Goal: Navigation & Orientation: Understand site structure

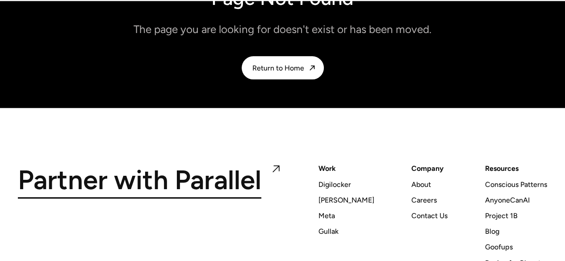
scroll to position [55, 0]
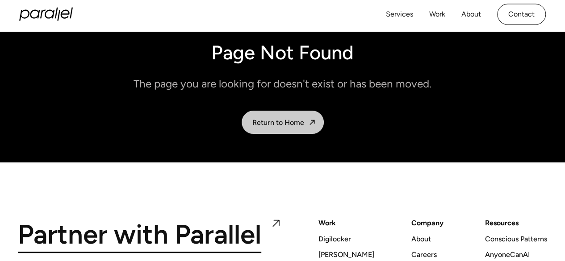
click at [277, 131] on link "Return to Home" at bounding box center [283, 122] width 82 height 23
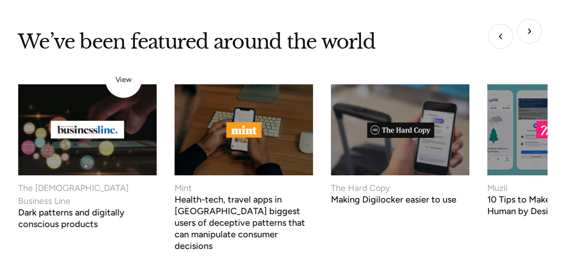
scroll to position [3308, 0]
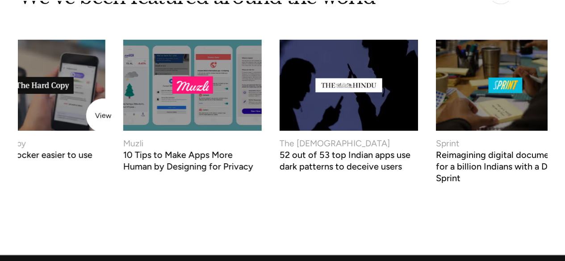
drag, startPoint x: 507, startPoint y: 111, endPoint x: 103, endPoint y: 116, distance: 403.6
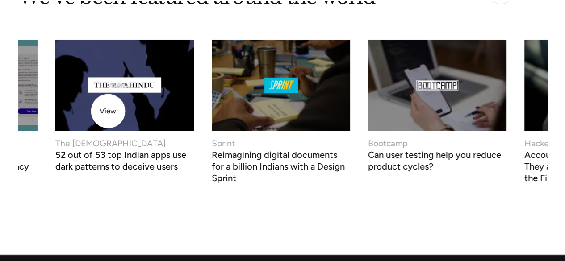
drag, startPoint x: 417, startPoint y: 106, endPoint x: 108, endPoint y: 111, distance: 308.4
click at [108, 111] on img at bounding box center [124, 85] width 152 height 100
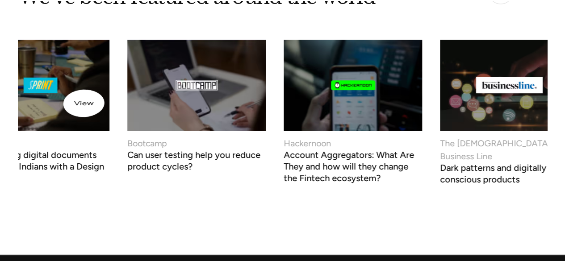
drag, startPoint x: 259, startPoint y: 93, endPoint x: 13, endPoint y: 106, distance: 247.1
click at [13, 106] on div "We’ve been featured around the world Mint Health-tech, travel apps in India big…" at bounding box center [282, 97] width 565 height 215
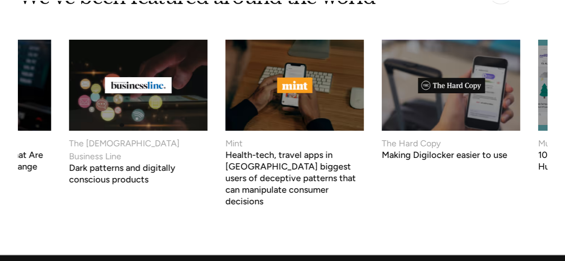
drag, startPoint x: 291, startPoint y: 113, endPoint x: 37, endPoint y: 128, distance: 255.3
click at [49, 128] on div "Mint Health-tech, travel apps in India biggest users of deceptive patterns that…" at bounding box center [283, 122] width 530 height 165
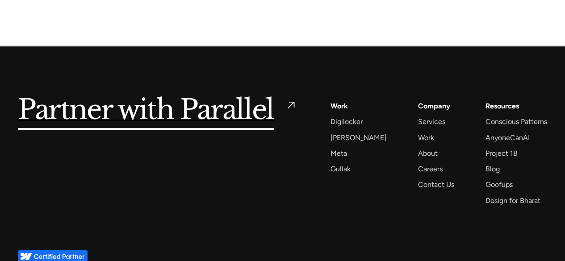
scroll to position [3531, 0]
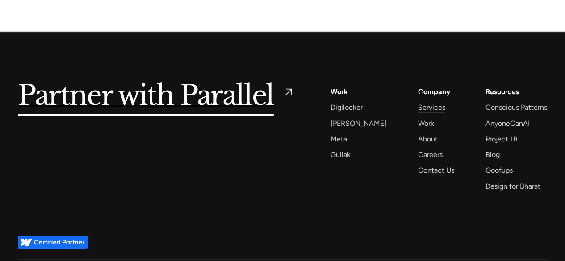
click at [421, 101] on div "Services" at bounding box center [431, 107] width 27 height 12
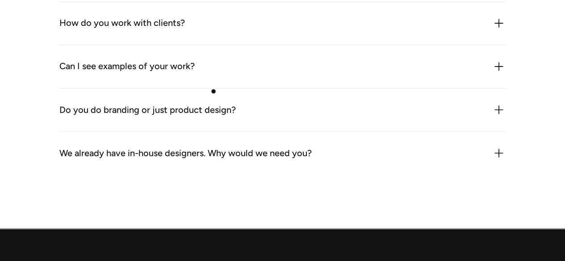
scroll to position [2691, 0]
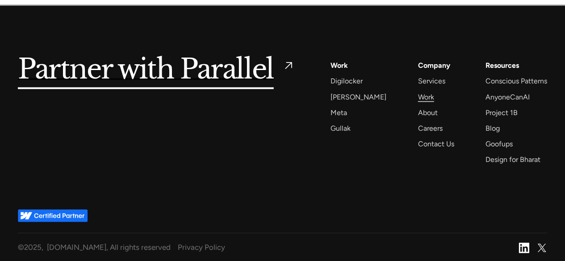
click at [418, 101] on div "Work" at bounding box center [426, 97] width 16 height 12
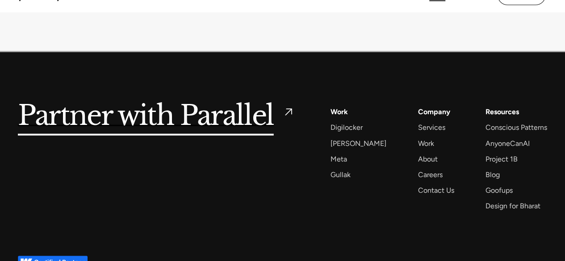
scroll to position [6174, 0]
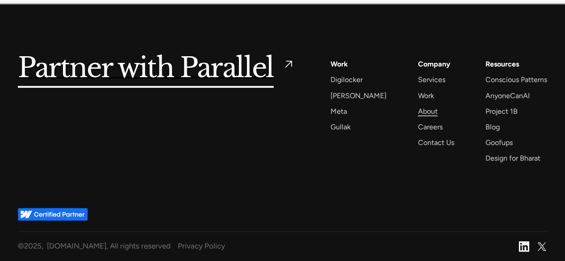
click at [418, 111] on div "About" at bounding box center [428, 111] width 20 height 12
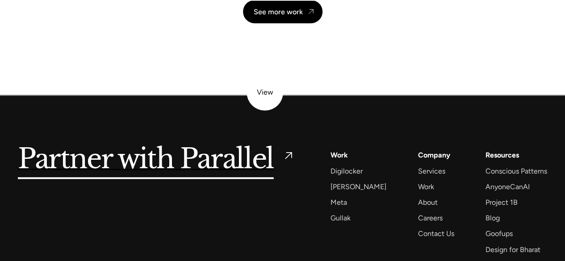
scroll to position [2145, 0]
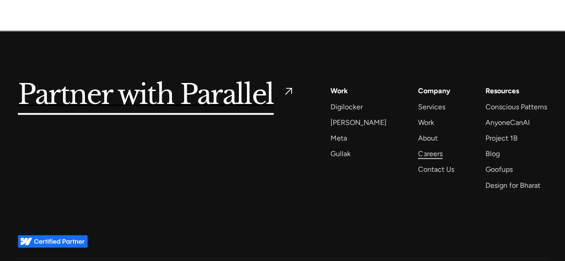
click at [423, 155] on div "Careers" at bounding box center [430, 154] width 25 height 12
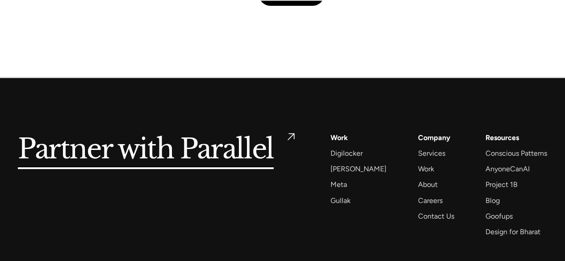
scroll to position [3247, 0]
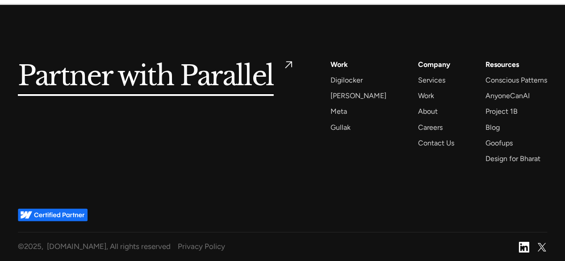
click at [523, 249] on img at bounding box center [524, 247] width 11 height 11
